Goal: Transaction & Acquisition: Purchase product/service

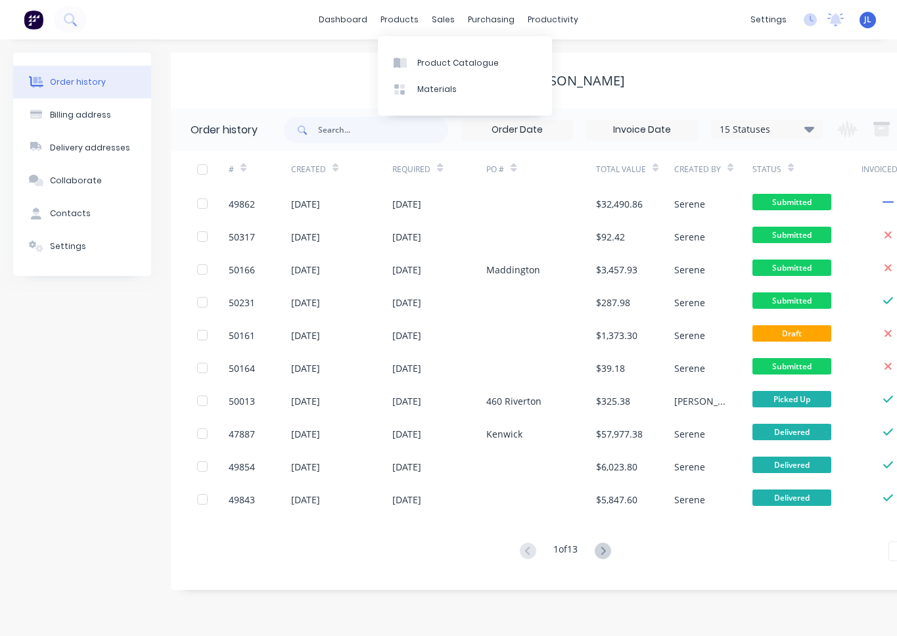
click at [445, 57] on div "Product Catalogue" at bounding box center [457, 63] width 81 height 12
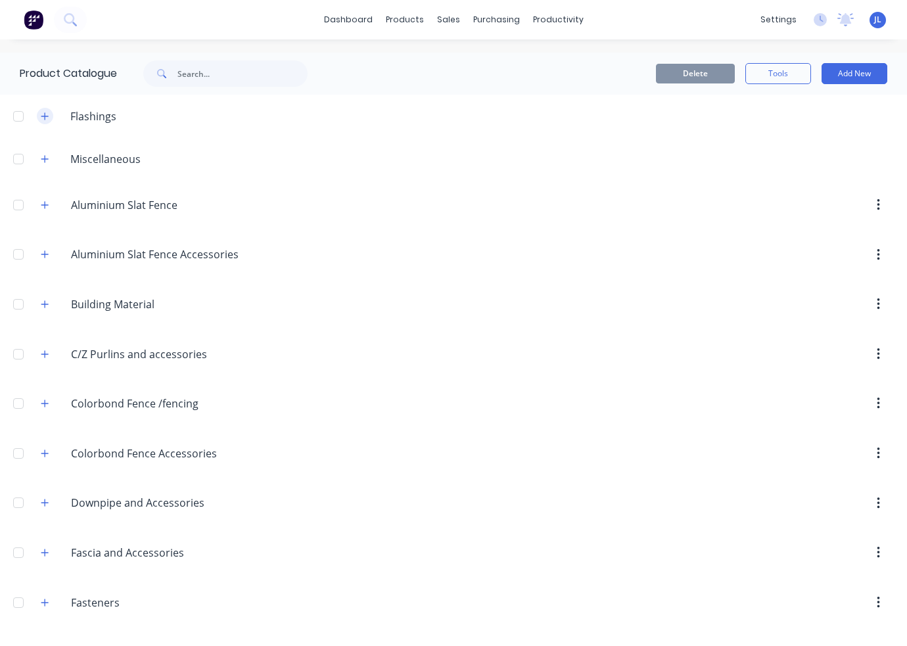
click at [43, 117] on icon "button" at bounding box center [45, 116] width 8 height 9
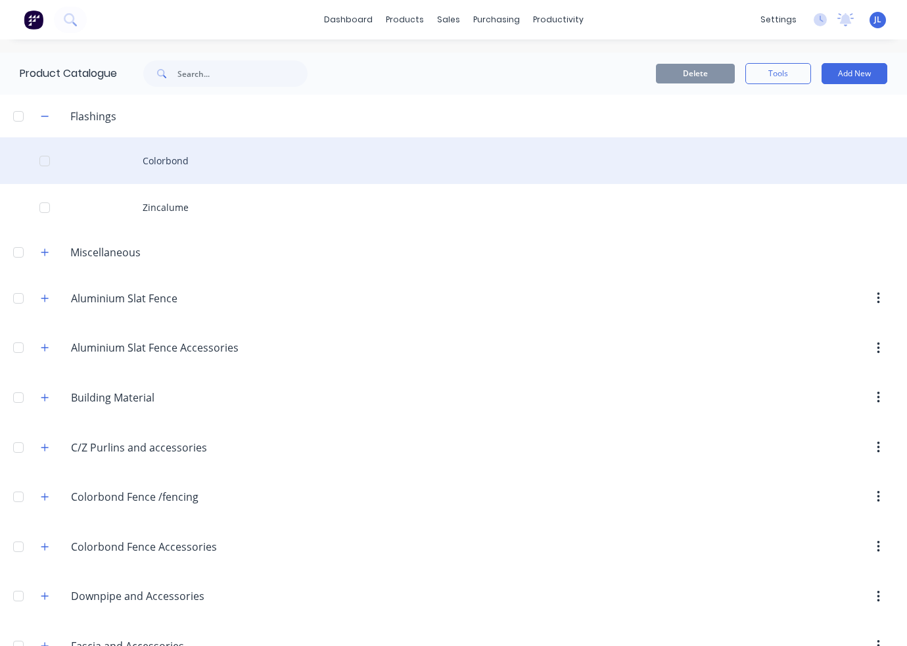
click at [175, 159] on div "Colorbond" at bounding box center [453, 160] width 907 height 47
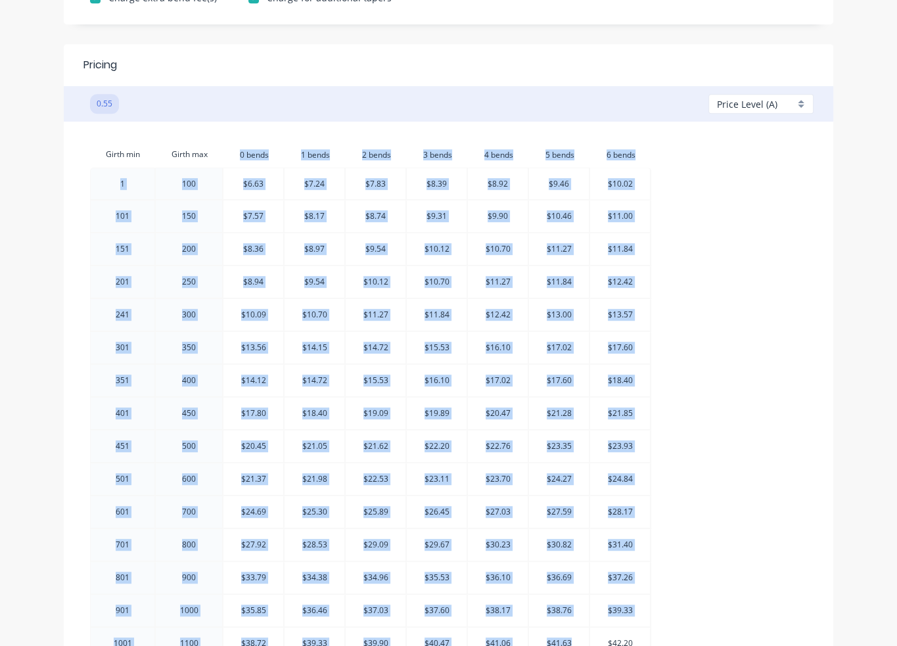
scroll to position [774, 0]
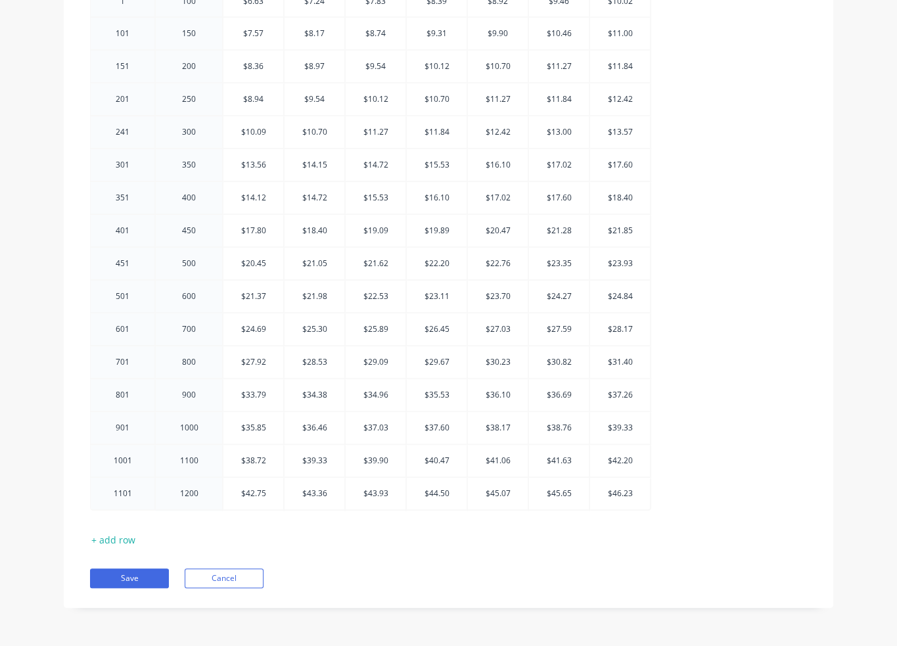
drag, startPoint x: 228, startPoint y: 150, endPoint x: 657, endPoint y: 502, distance: 554.3
click at [657, 502] on div "Girth min Girth max 0.bends 0 bends 1.bends 1 bends 2.bends 2 bends 3.bends 3 b…" at bounding box center [448, 237] width 717 height 556
copy thead "Girth min Girth max"
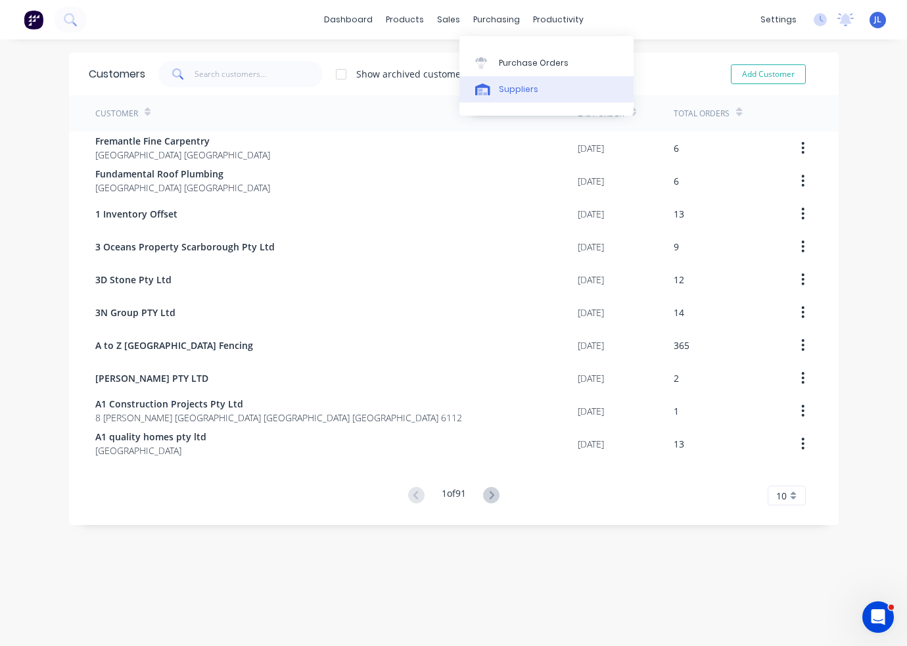
click at [517, 89] on div "Suppliers" at bounding box center [518, 89] width 39 height 12
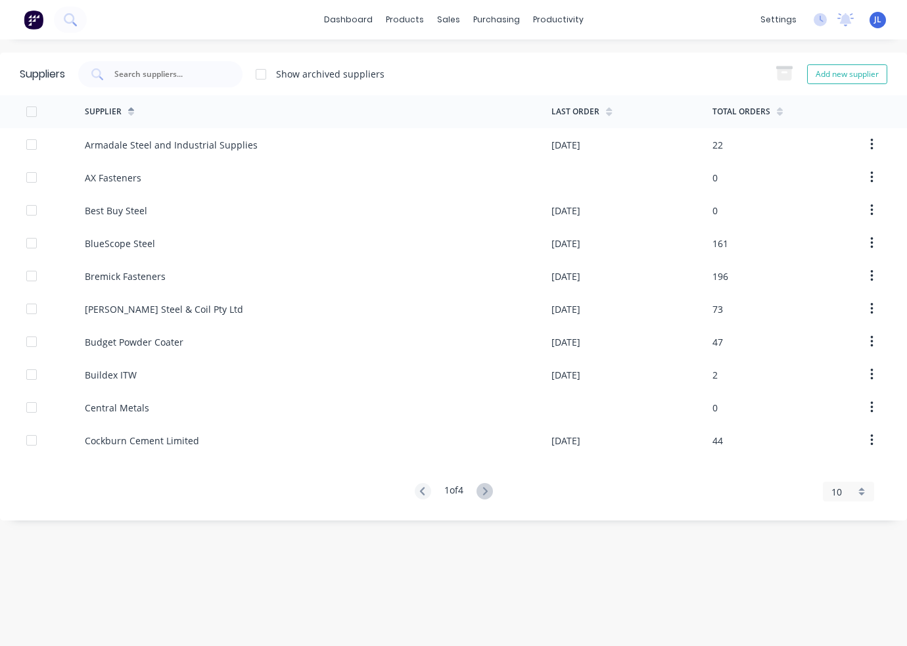
click at [252, 70] on div at bounding box center [261, 74] width 26 height 26
click at [202, 68] on input "text" at bounding box center [167, 74] width 109 height 13
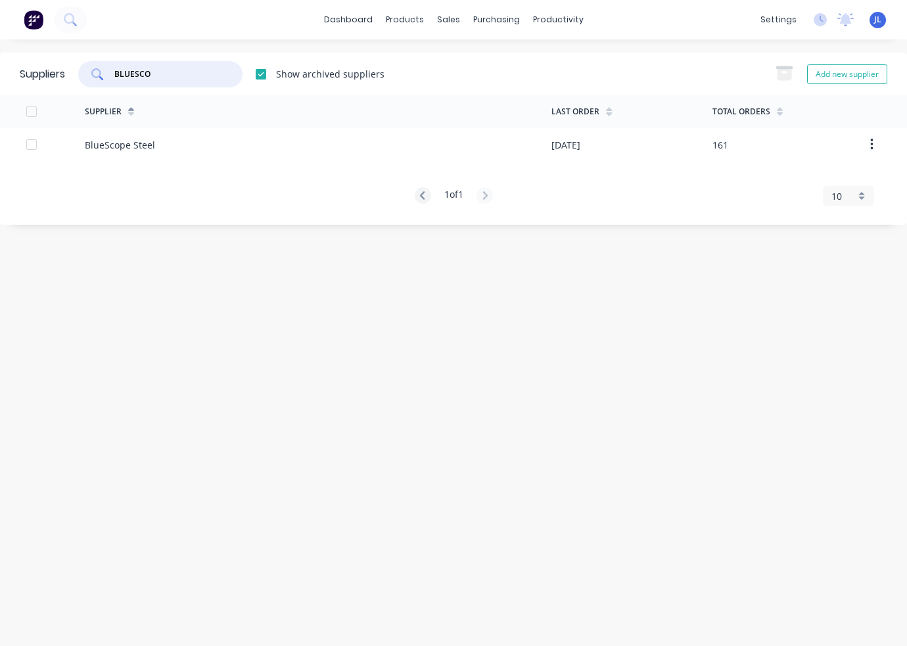
type input "BLUESCO"
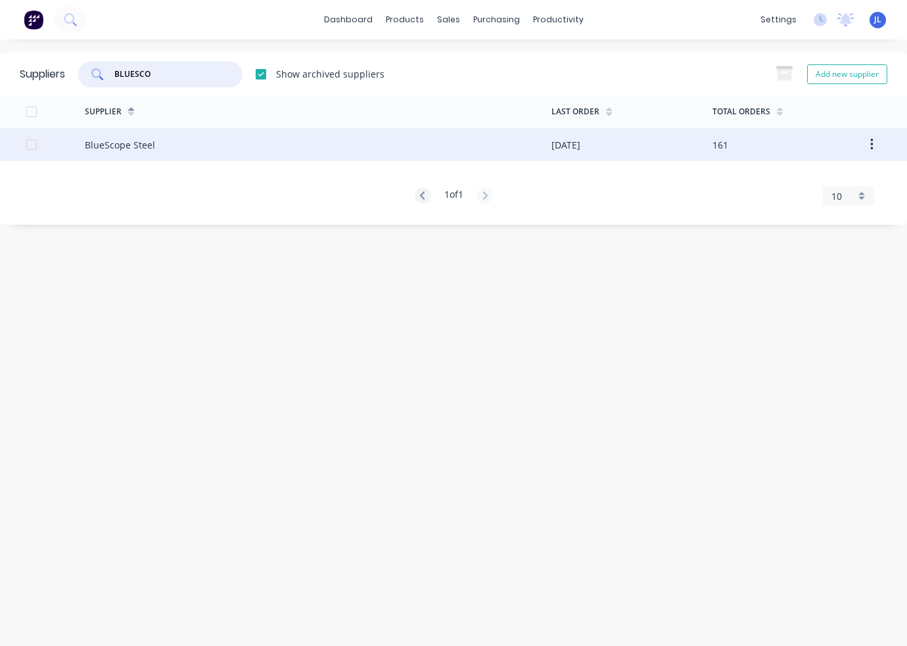
click at [141, 141] on div "BlueScope Steel" at bounding box center [120, 145] width 70 height 14
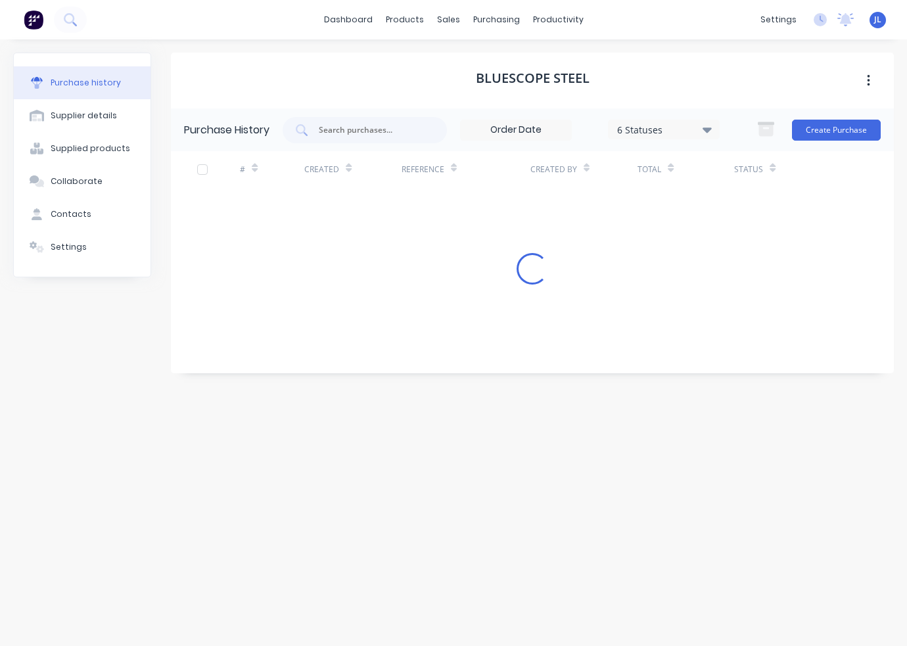
click at [760, 85] on div "BlueScope Steel" at bounding box center [532, 81] width 723 height 56
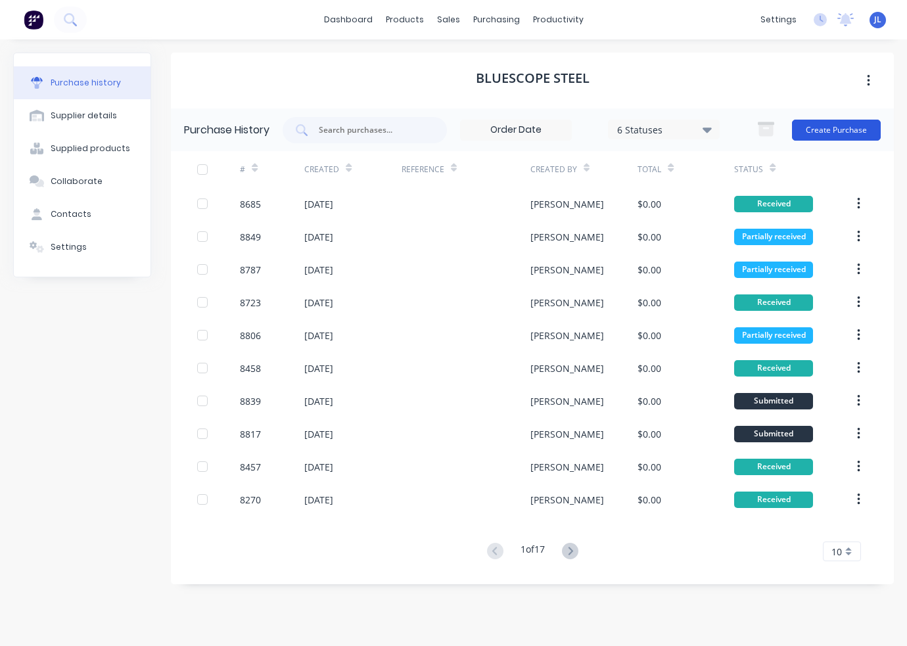
click at [824, 131] on button "Create Purchase" at bounding box center [836, 130] width 89 height 21
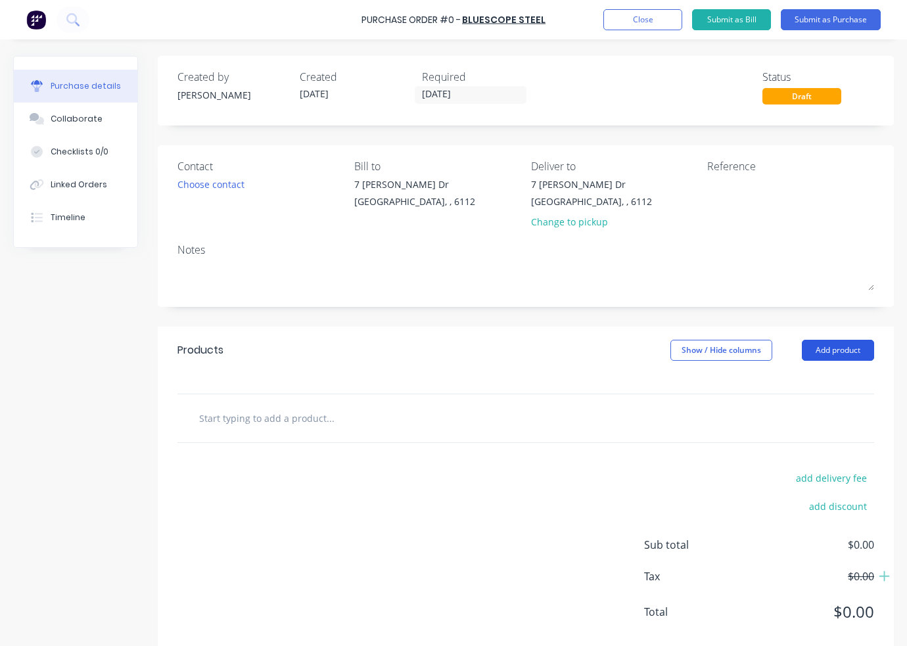
click at [839, 345] on button "Add product" at bounding box center [838, 350] width 72 height 21
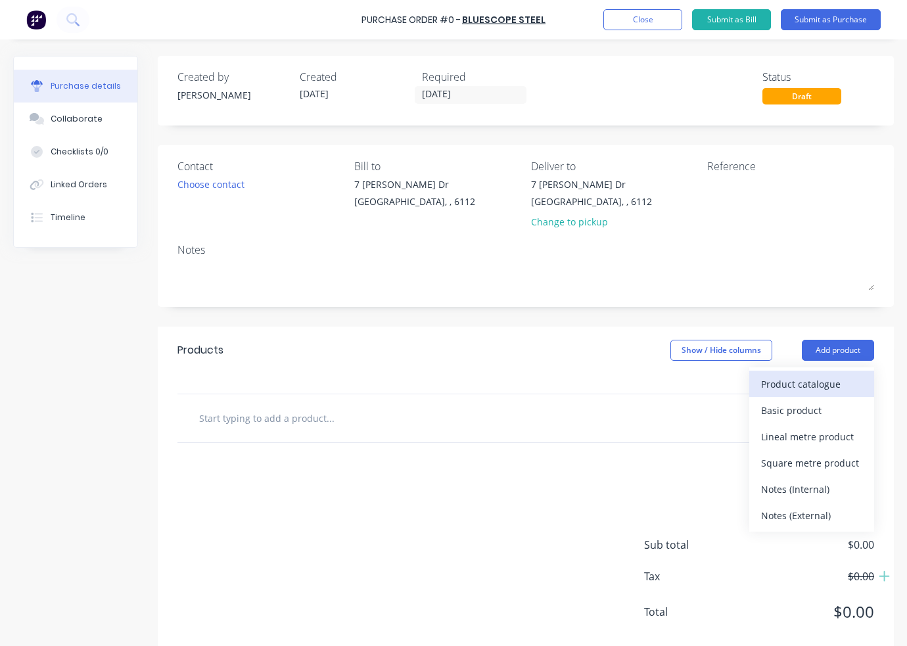
click at [812, 378] on div "Product catalogue" at bounding box center [811, 384] width 101 height 19
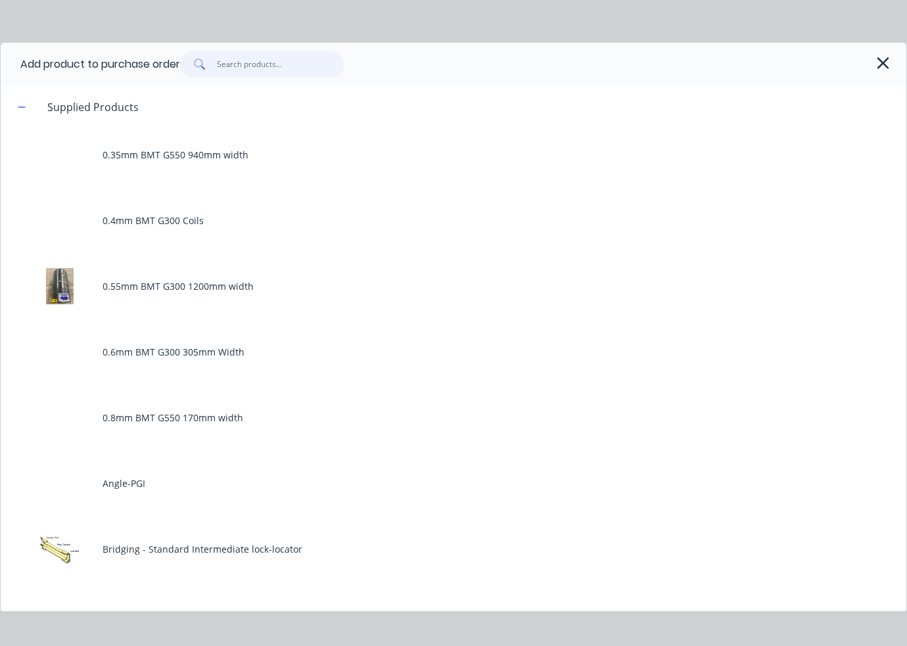
click at [293, 71] on input "text" at bounding box center [281, 64] width 128 height 26
click at [270, 66] on input "text" at bounding box center [281, 64] width 128 height 26
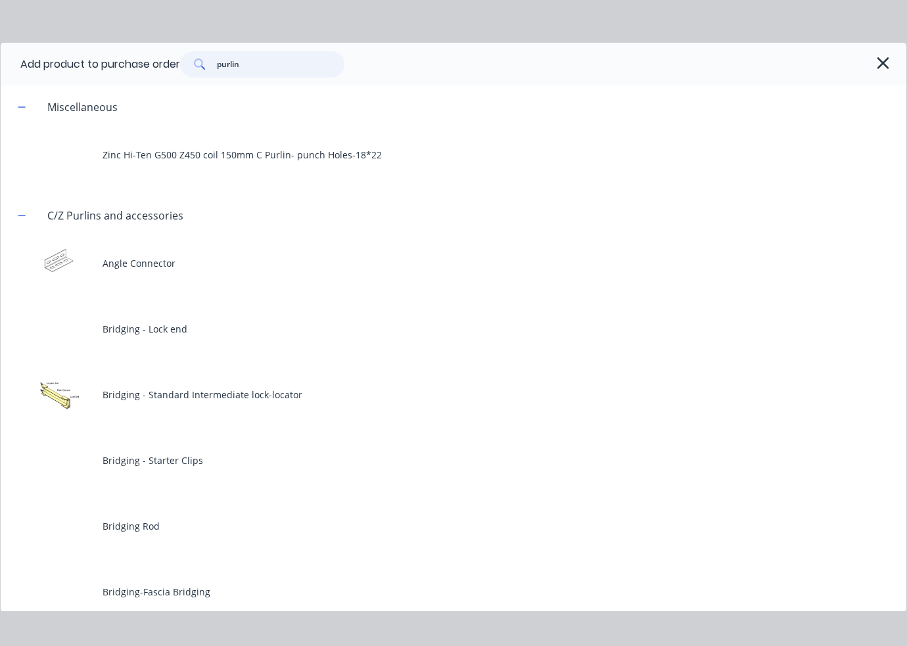
drag, startPoint x: 273, startPoint y: 64, endPoint x: 177, endPoint y: 63, distance: 96.6
click at [177, 63] on div "Add product to purchase order purlin" at bounding box center [454, 64] width 906 height 43
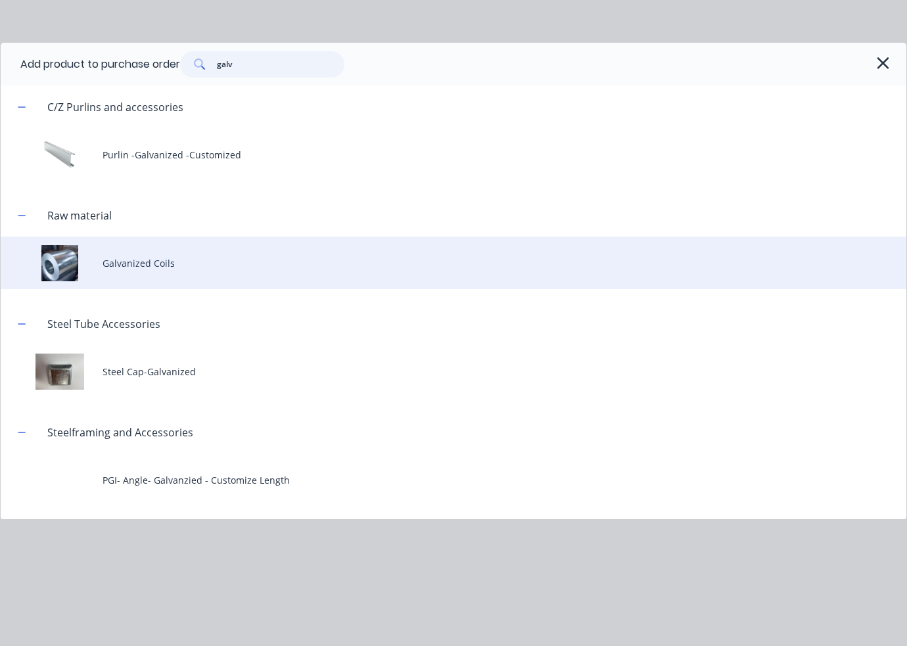
type input "galv"
click at [170, 269] on div "Galvanized Coils" at bounding box center [454, 263] width 906 height 53
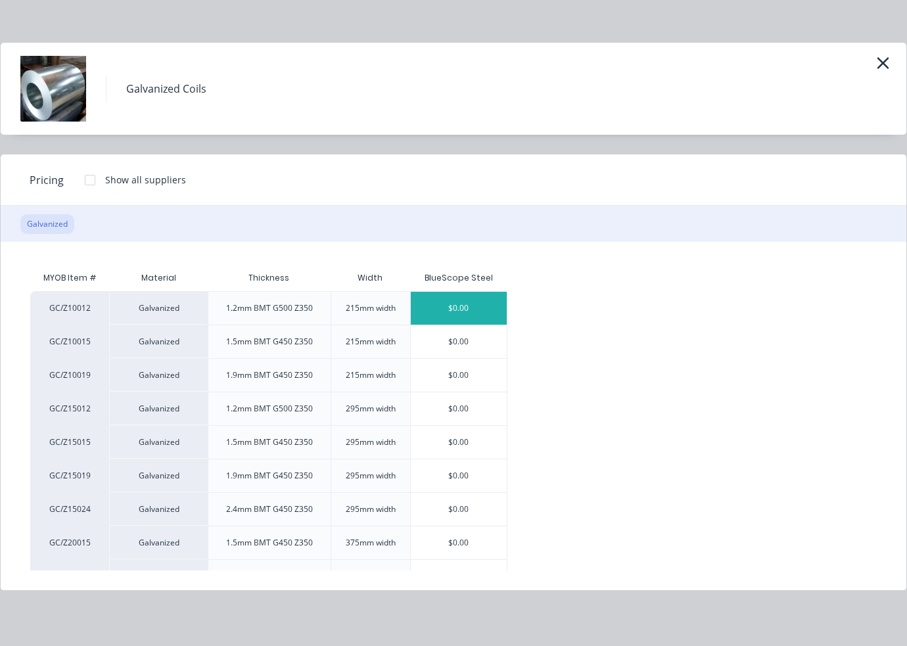
click at [447, 312] on div "$0.00" at bounding box center [459, 308] width 96 height 33
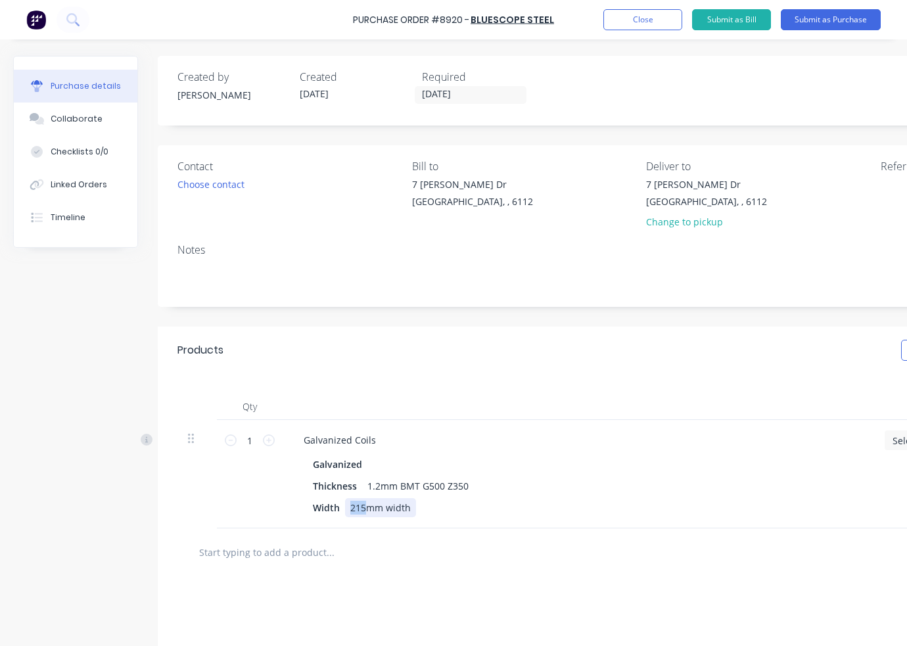
drag, startPoint x: 350, startPoint y: 507, endPoint x: 366, endPoint y: 508, distance: 15.8
click at [366, 508] on div "215mm width" at bounding box center [380, 507] width 71 height 19
click at [428, 559] on input "text" at bounding box center [329, 552] width 263 height 26
click at [541, 544] on div at bounding box center [385, 552] width 394 height 26
click at [561, 427] on div "Galvanized Coils Galvanized Thickness 1.2mm BMT G500 Z350 Width 1190mm width" at bounding box center [578, 474] width 591 height 108
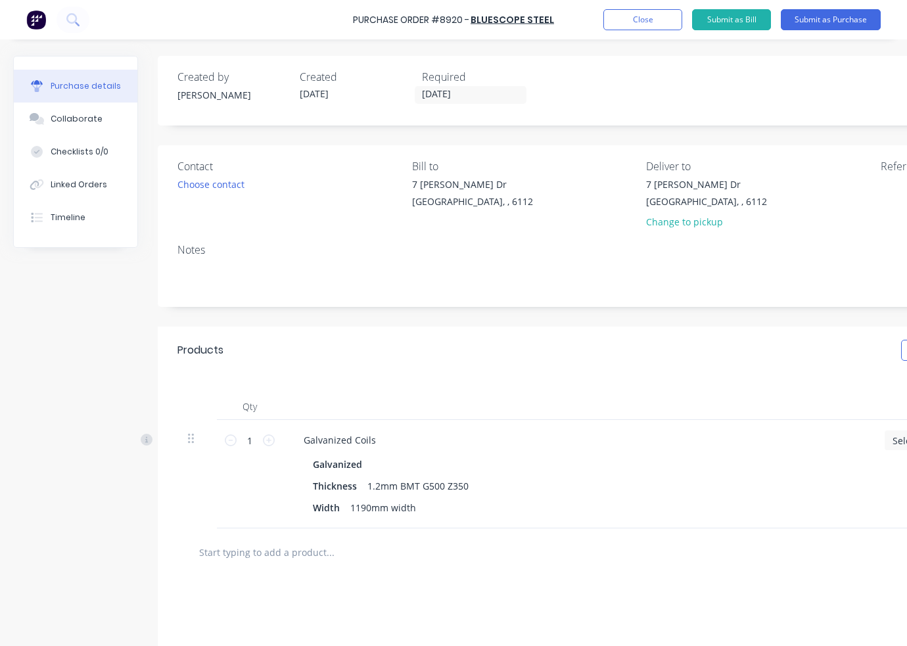
click at [533, 358] on div "Products Show / Hide columns Add product" at bounding box center [641, 350] width 967 height 47
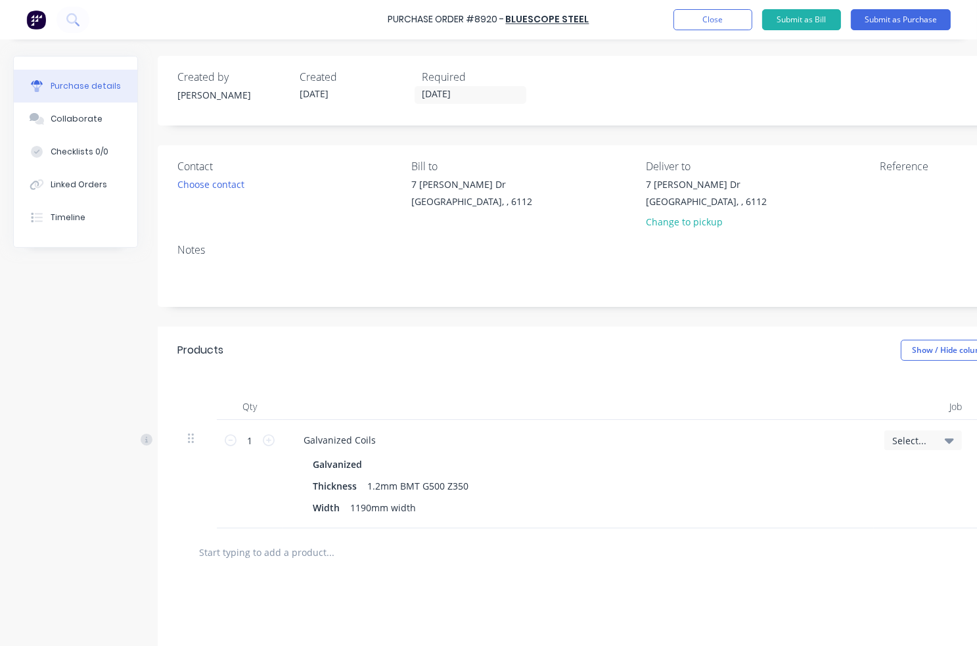
click at [421, 353] on div "Products Show / Hide columns Add product" at bounding box center [641, 350] width 967 height 47
click at [389, 437] on div "Galvanized Coils" at bounding box center [578, 439] width 570 height 19
click at [369, 439] on div "Galvanized Coils" at bounding box center [339, 439] width 93 height 19
click at [379, 438] on div "Galvanized Coils" at bounding box center [339, 439] width 93 height 19
click at [377, 320] on div "Created by Juana Created 14/10/25 Required 14/10/25 Status Draft Contact Choose…" at bounding box center [641, 424] width 967 height 737
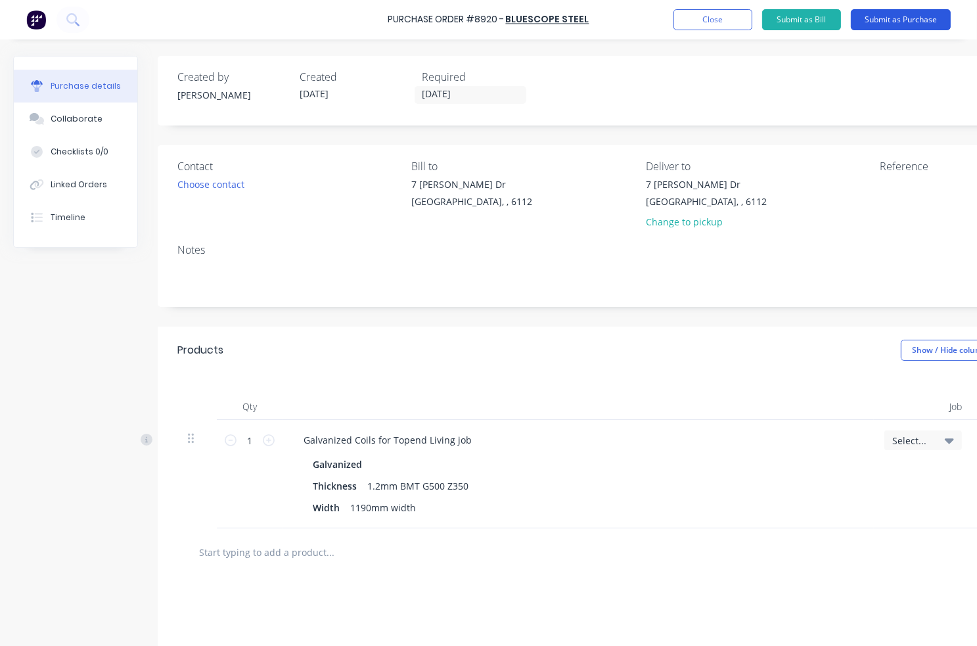
click at [906, 15] on button "Submit as Purchase" at bounding box center [901, 19] width 100 height 21
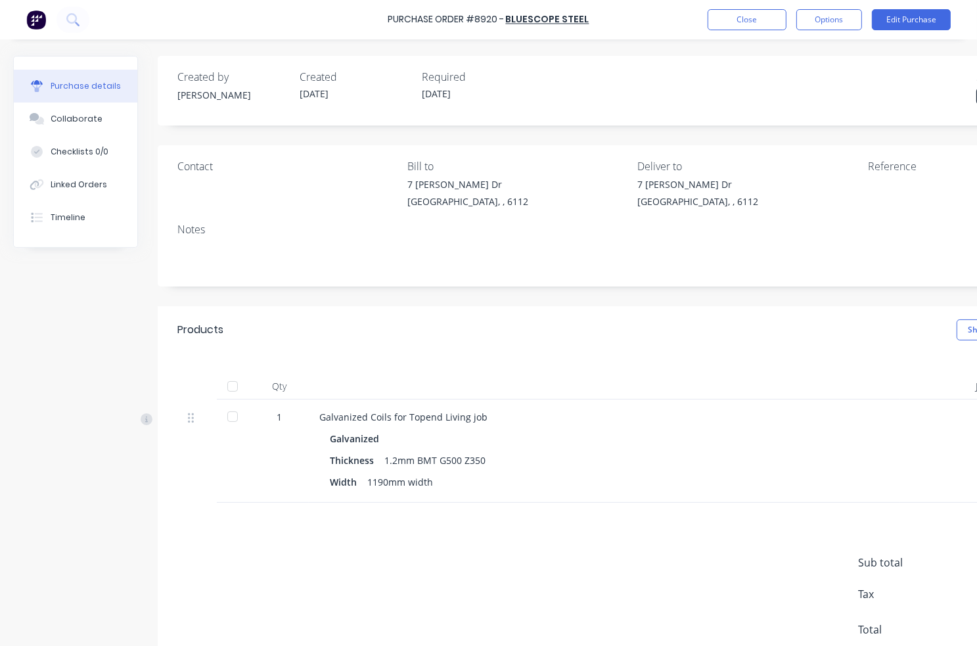
click at [87, 313] on div "Created by Juana Created 14/10/25 Required 14/10/25 Status Submitted Contact Bi…" at bounding box center [560, 366] width 1095 height 621
click at [802, 299] on div "Created by Juana Created 14/10/25 Required 14/10/25 Status Submitted Contact Bi…" at bounding box center [633, 366] width 950 height 621
click at [731, 23] on button "Close" at bounding box center [747, 19] width 79 height 21
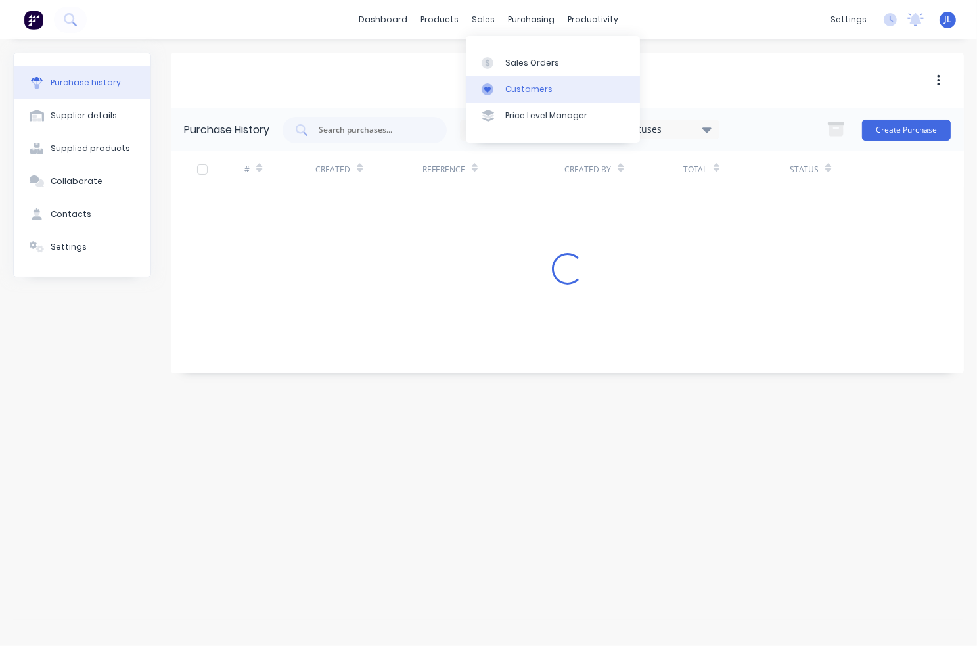
click at [512, 87] on div "Customers" at bounding box center [528, 89] width 47 height 12
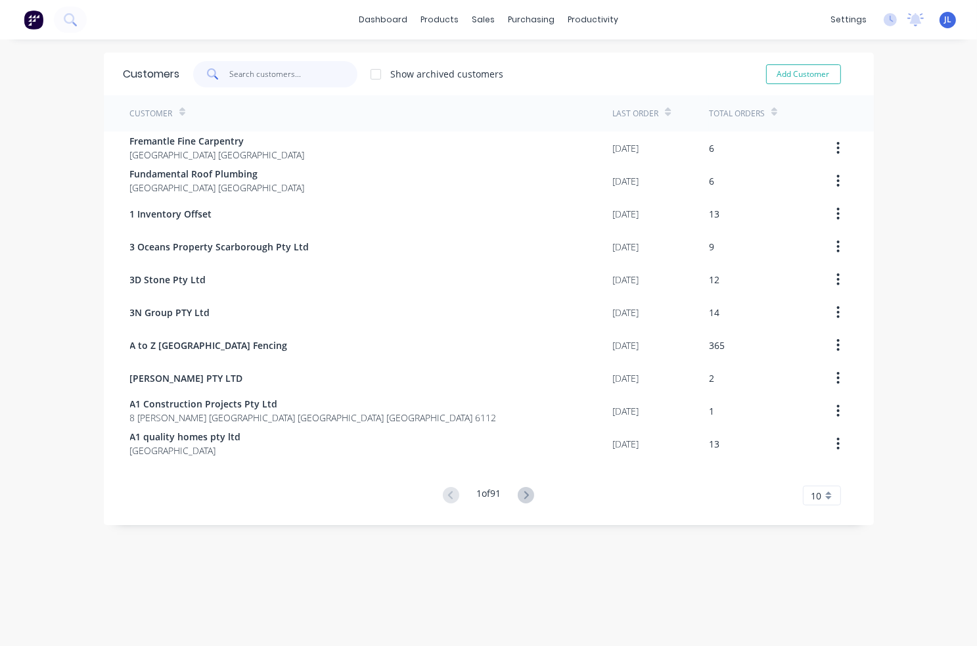
click at [287, 71] on input "text" at bounding box center [293, 74] width 128 height 26
click at [562, 60] on div "Purchase Orders" at bounding box center [569, 63] width 70 height 12
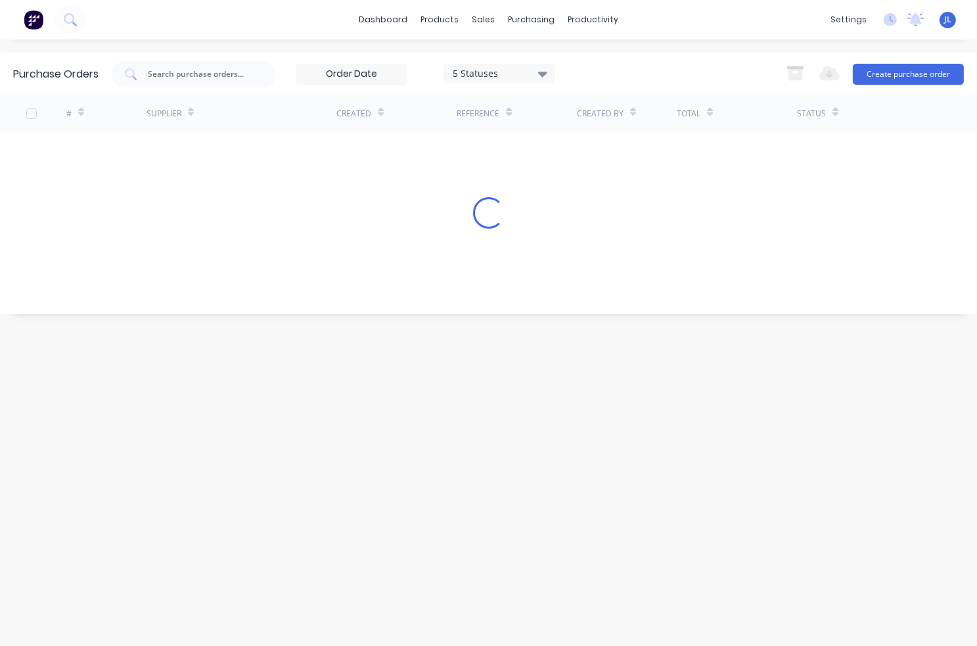
click at [212, 69] on input "text" at bounding box center [201, 74] width 109 height 13
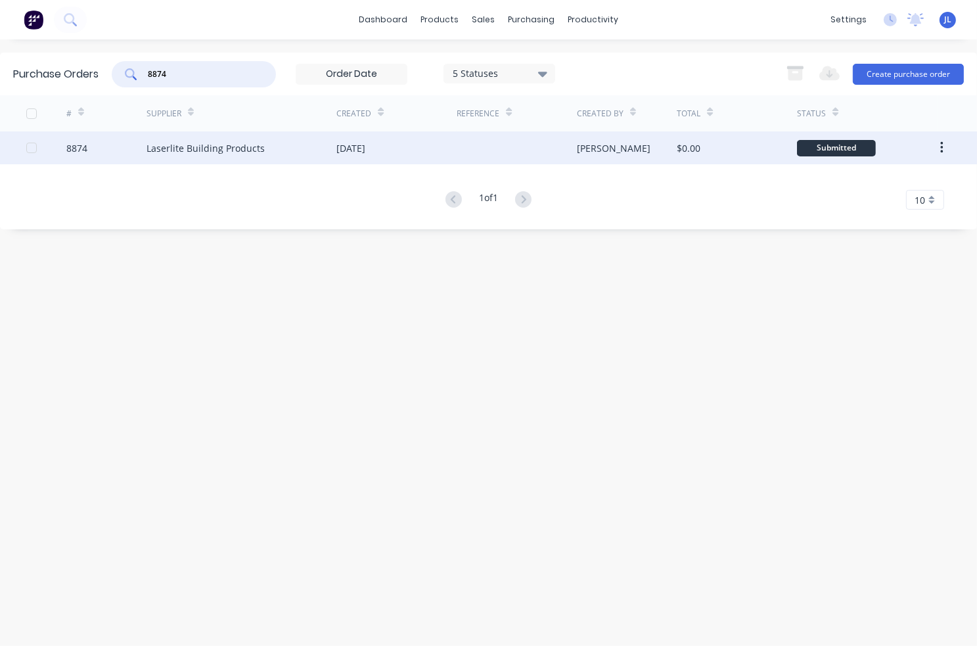
type input "8874"
click at [192, 152] on div "Laserlite Building Products" at bounding box center [206, 148] width 118 height 14
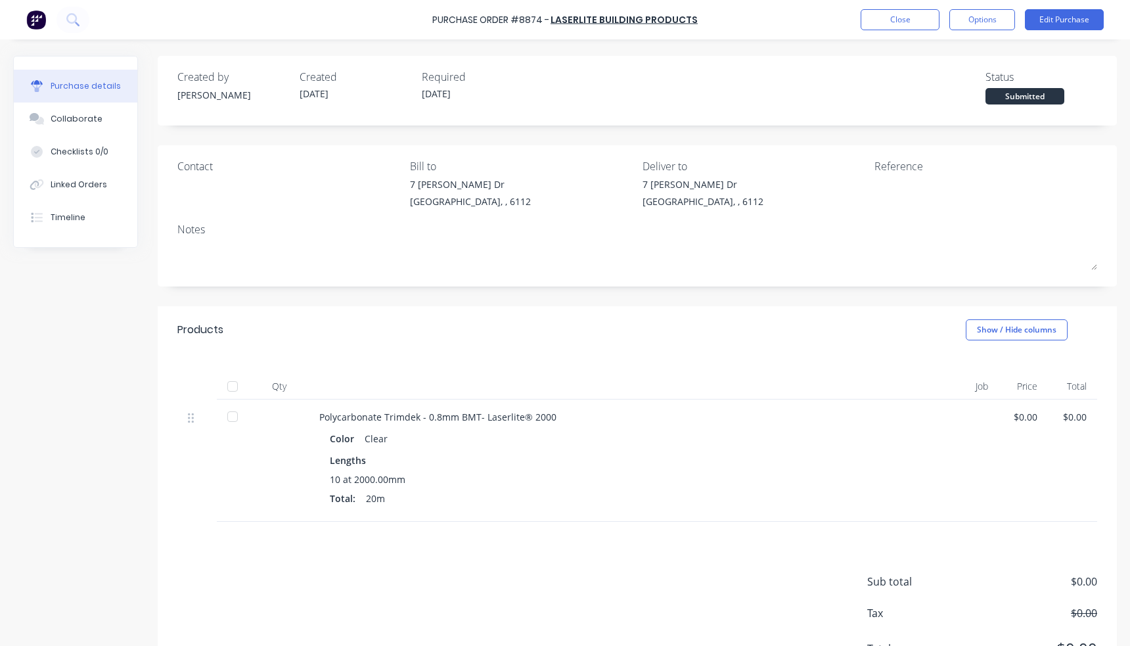
click at [228, 385] on div at bounding box center [232, 386] width 26 height 26
click at [69, 185] on div "Linked Orders" at bounding box center [79, 185] width 57 height 12
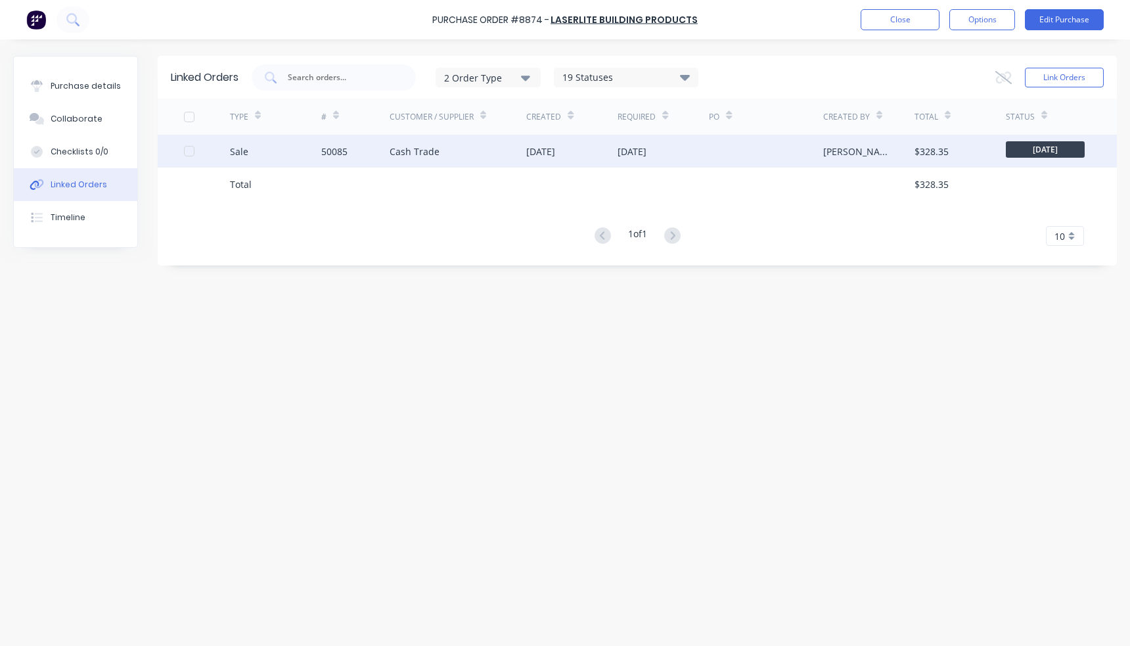
click at [445, 148] on div "Cash Trade" at bounding box center [458, 151] width 137 height 33
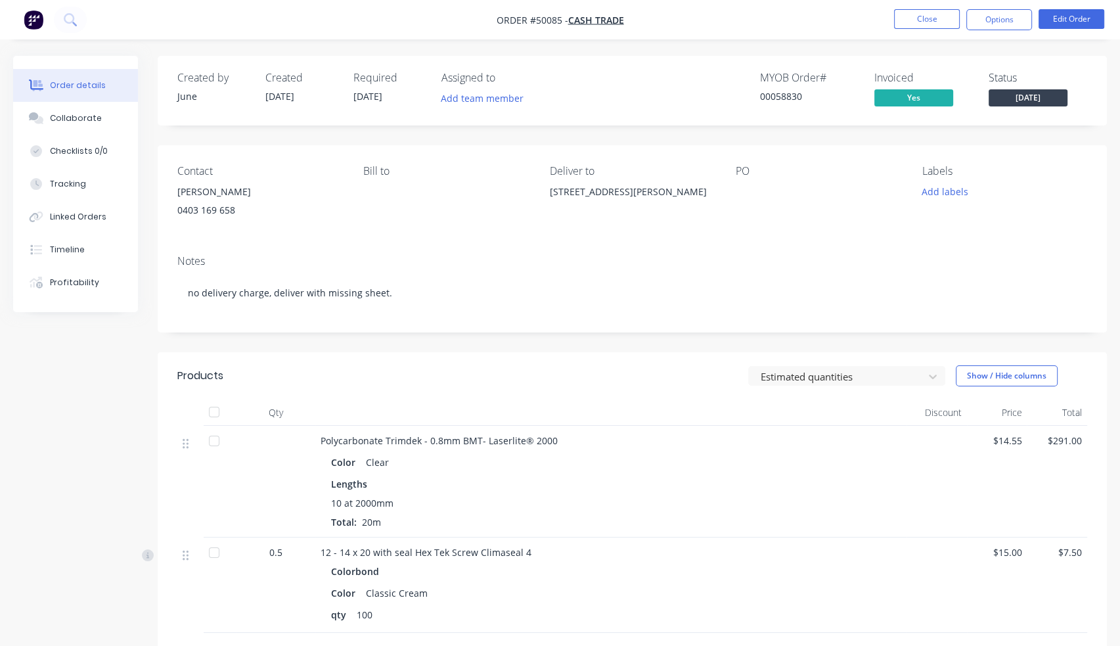
click at [906, 99] on span "[DATE]" at bounding box center [1028, 97] width 79 height 16
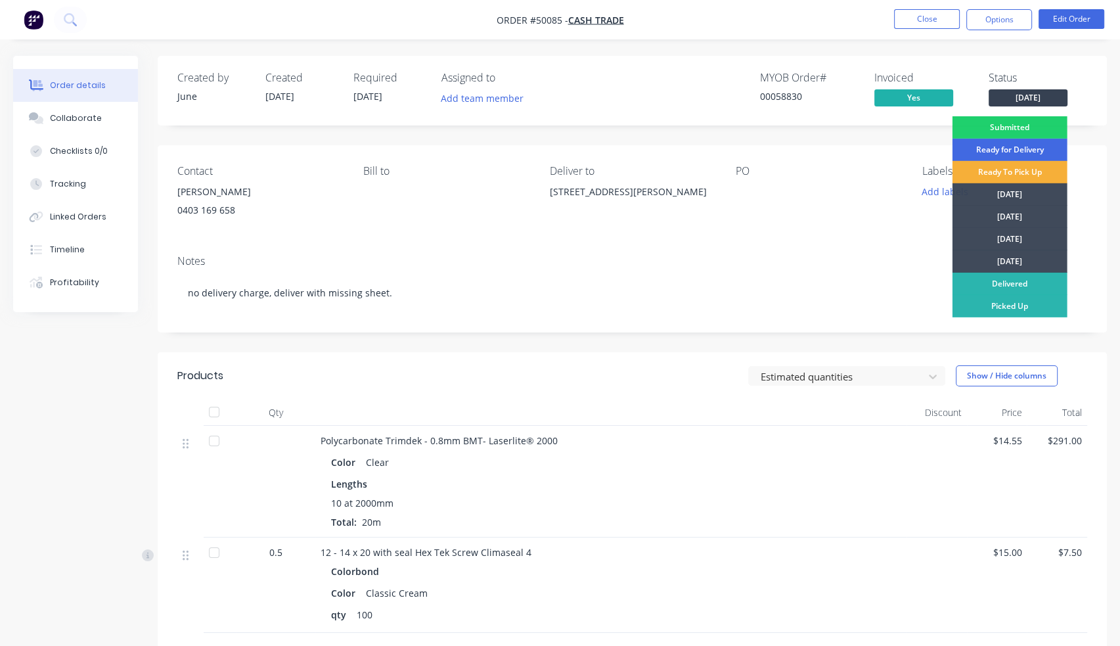
click at [906, 146] on div "Ready for Delivery" at bounding box center [1010, 150] width 115 height 22
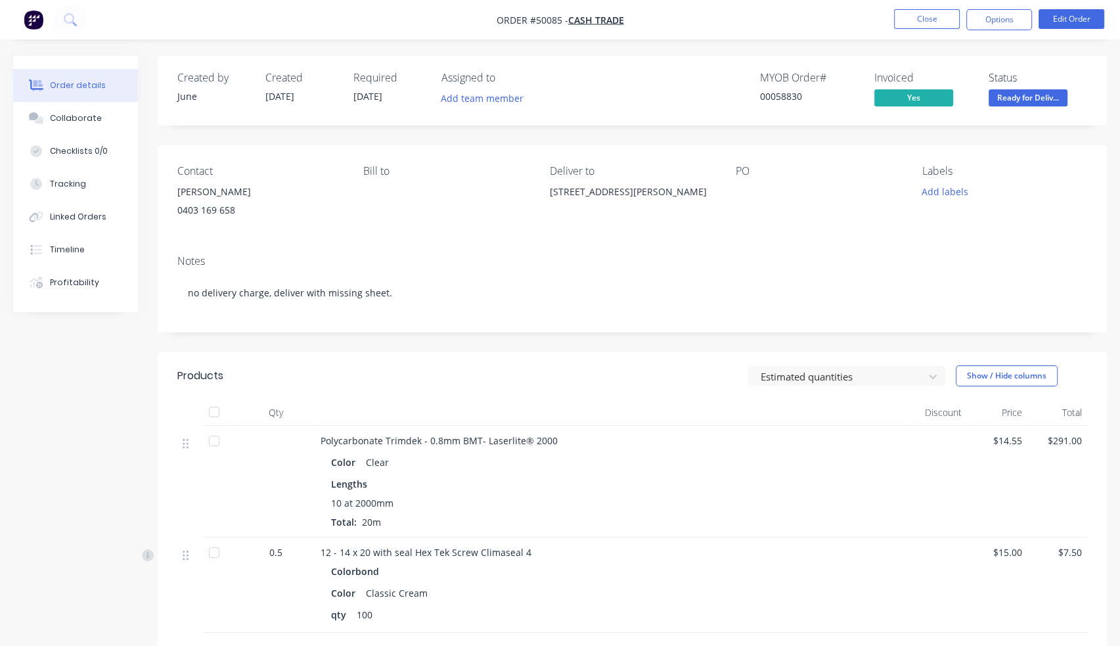
click at [906, 136] on div "Created by June Created 09/10/25 Required 15/10/25 Assigned to Add team member …" at bounding box center [633, 437] width 950 height 762
